Goal: Transaction & Acquisition: Purchase product/service

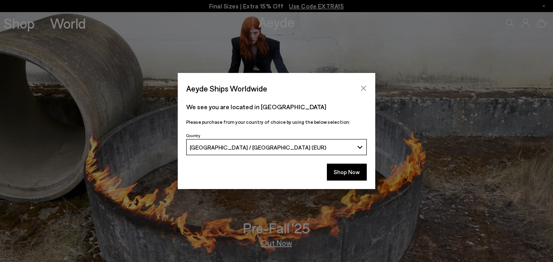
click at [365, 87] on icon "Close" at bounding box center [363, 88] width 5 height 5
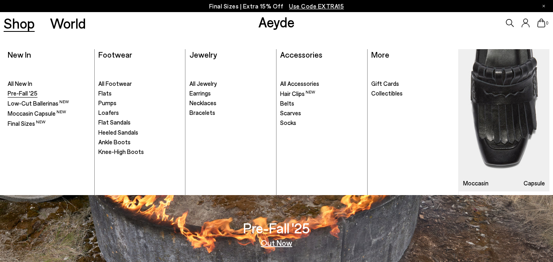
click at [28, 93] on span "Pre-Fall '25" at bounding box center [23, 92] width 30 height 7
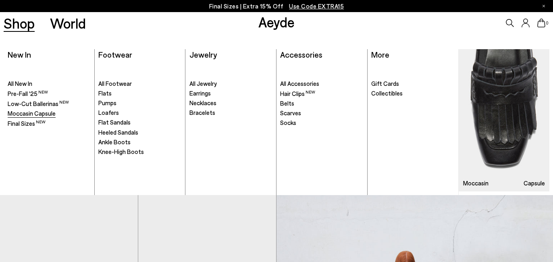
click at [35, 111] on span "Moccasin Capsule" at bounding box center [32, 113] width 48 height 7
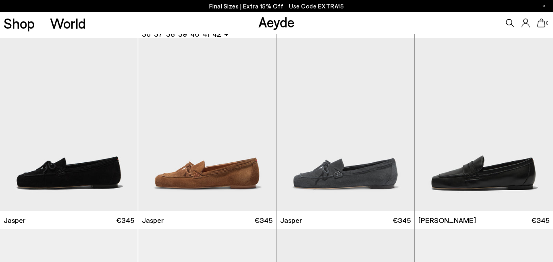
scroll to position [401, 0]
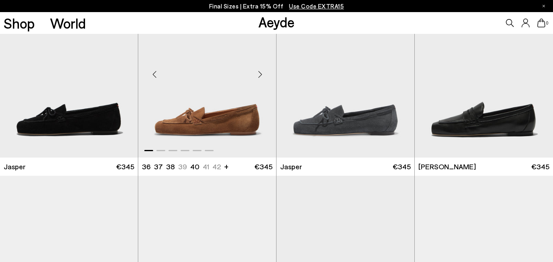
click at [259, 74] on div "Next slide" at bounding box center [260, 74] width 24 height 24
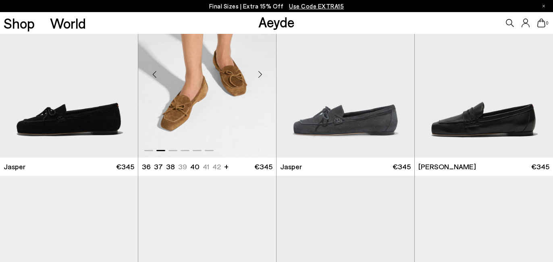
click at [259, 74] on div "Next slide" at bounding box center [260, 74] width 24 height 24
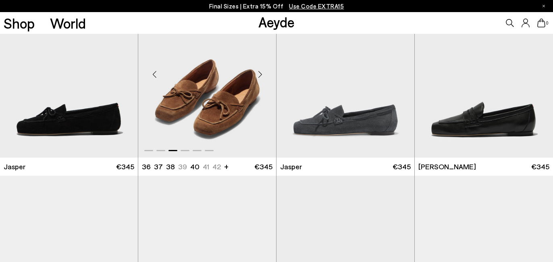
click at [259, 74] on div "Next slide" at bounding box center [260, 74] width 24 height 24
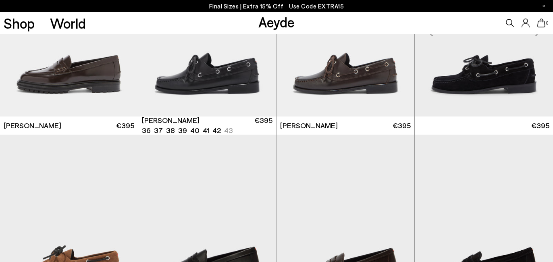
scroll to position [803, 0]
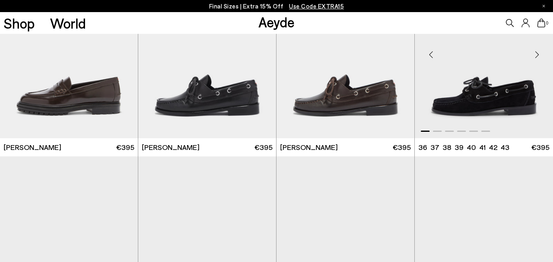
click at [535, 56] on div "Next slide" at bounding box center [537, 55] width 24 height 24
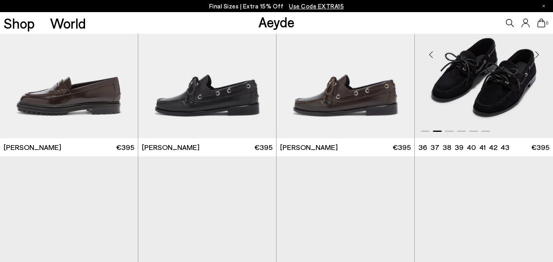
click at [535, 56] on div "Next slide" at bounding box center [537, 55] width 24 height 24
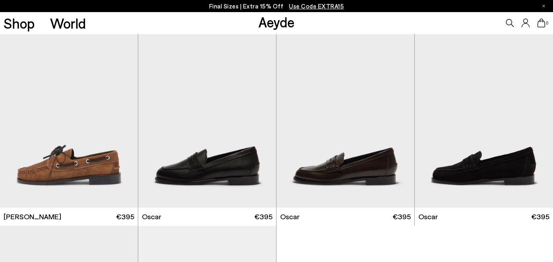
scroll to position [931, 0]
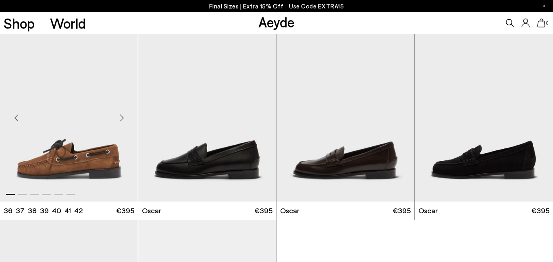
click at [120, 119] on div "Next slide" at bounding box center [122, 118] width 24 height 24
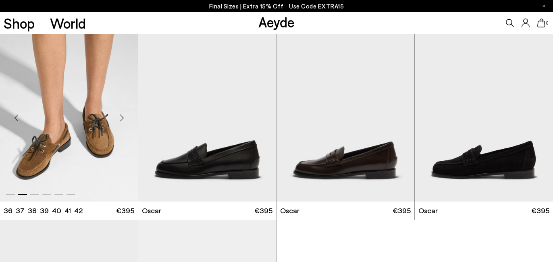
click at [120, 119] on div "Next slide" at bounding box center [122, 118] width 24 height 24
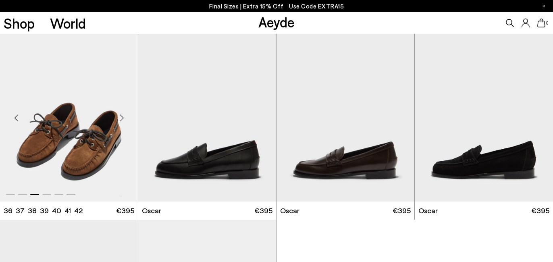
click at [120, 119] on div "Next slide" at bounding box center [122, 118] width 24 height 24
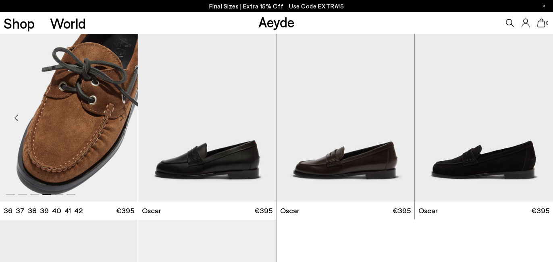
click at [120, 119] on div "Next slide" at bounding box center [122, 118] width 24 height 24
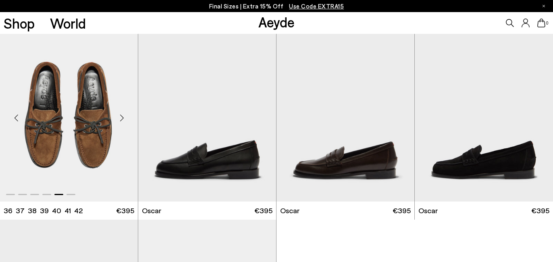
click at [120, 119] on div "Next slide" at bounding box center [122, 118] width 24 height 24
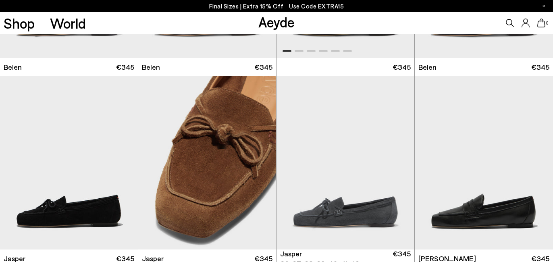
scroll to position [347, 0]
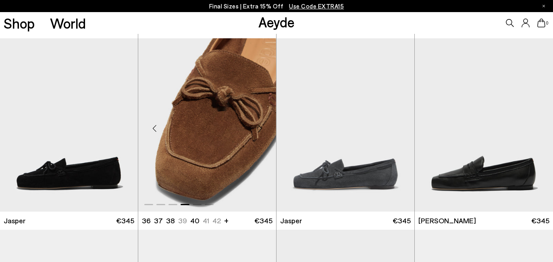
click at [214, 153] on img "4 / 6" at bounding box center [207, 124] width 138 height 173
